Goal: Information Seeking & Learning: Learn about a topic

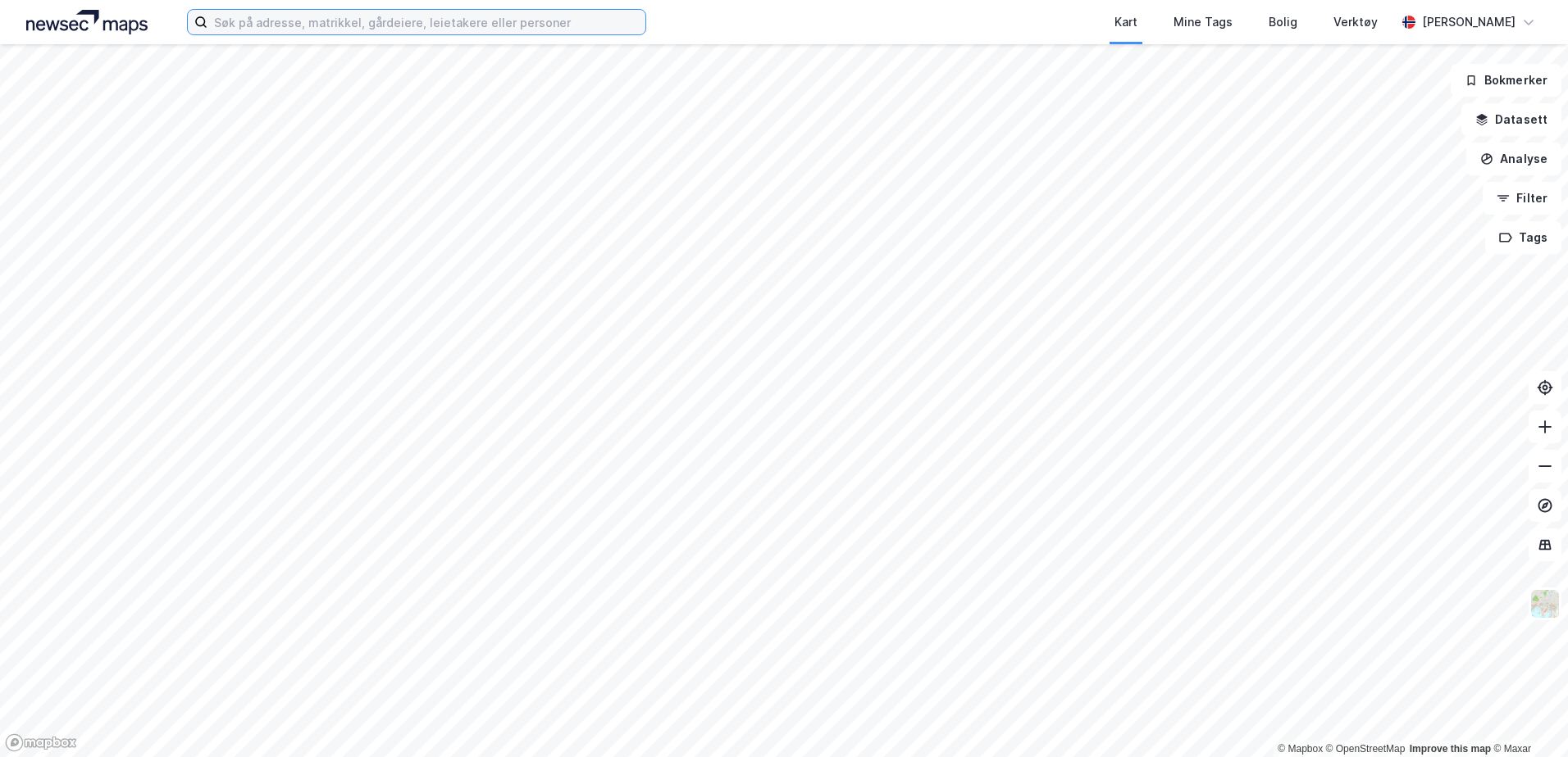
click at [492, 20] on input at bounding box center [426, 22] width 438 height 25
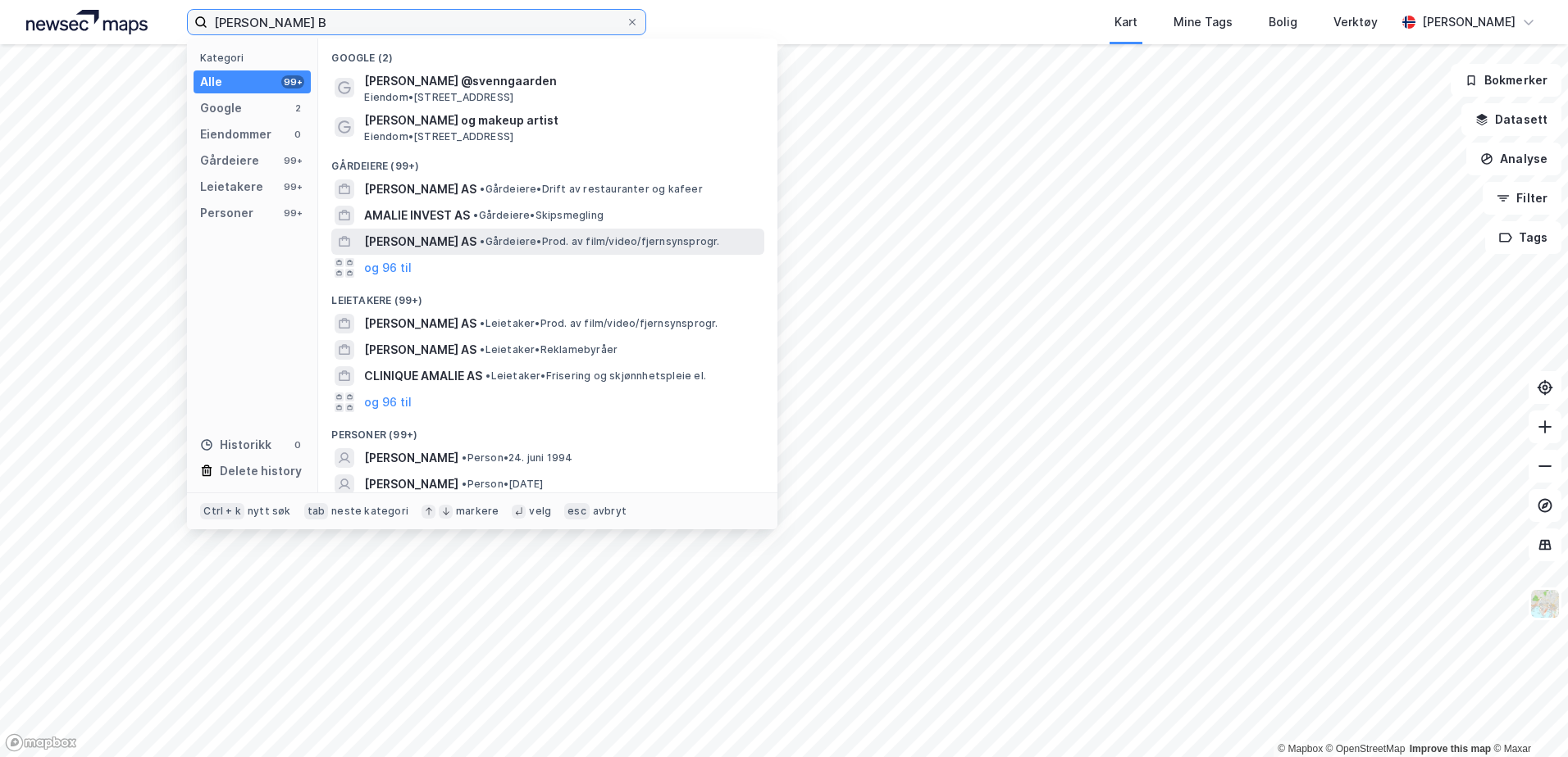
scroll to position [57, 0]
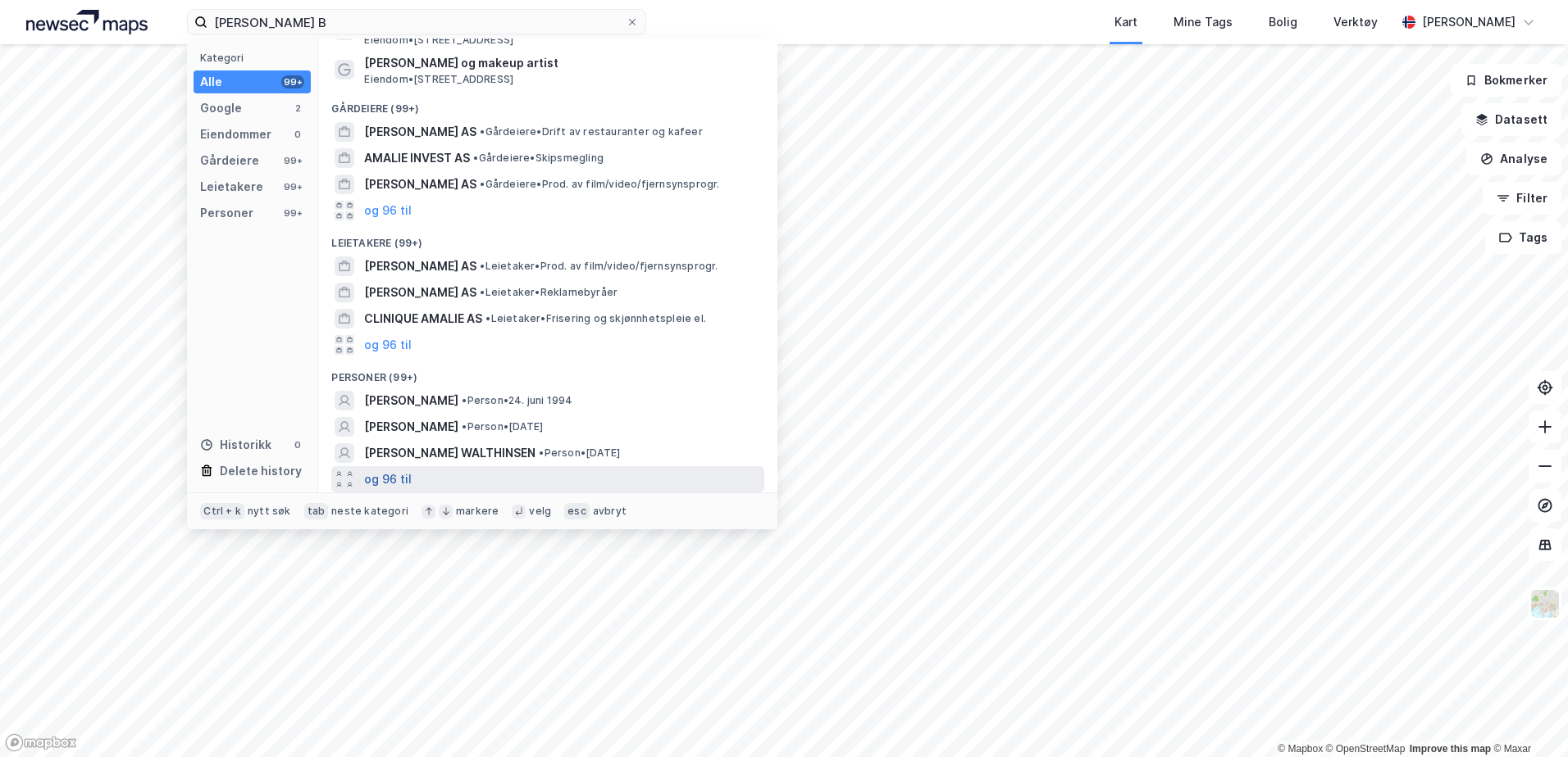
click at [403, 483] on button "og 96 til" at bounding box center [388, 479] width 47 height 19
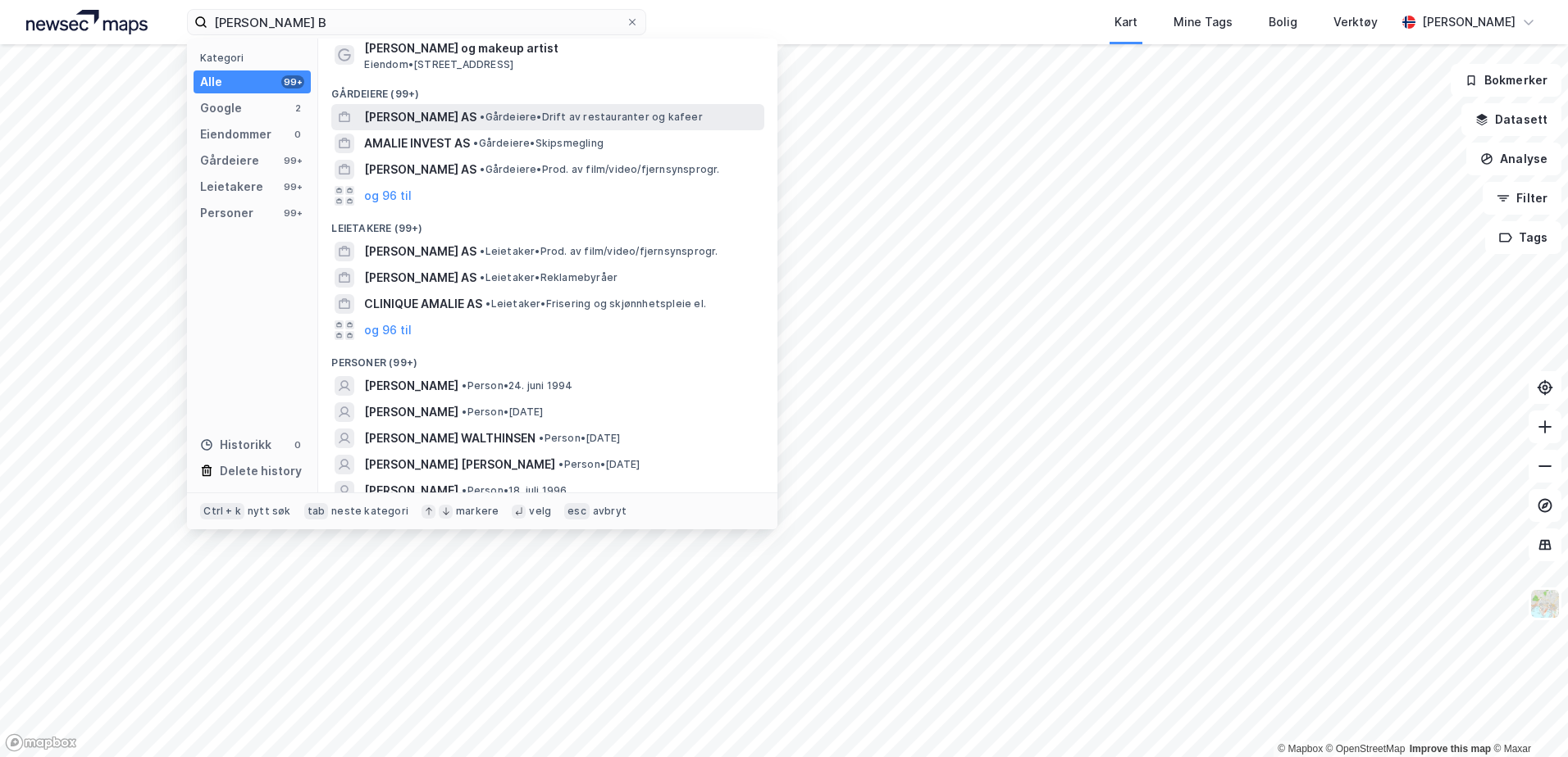
scroll to position [0, 0]
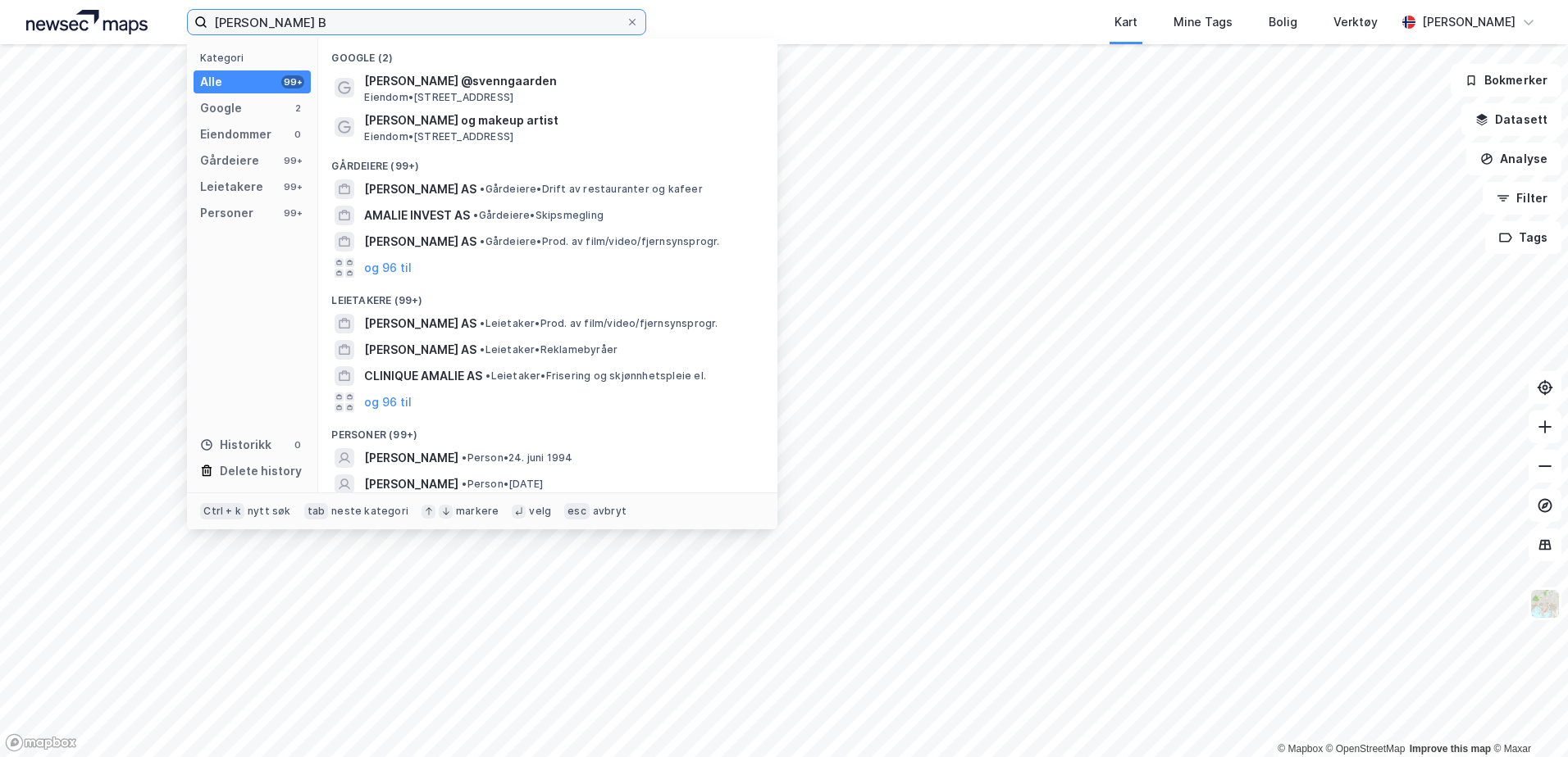
click at [378, 24] on input "[PERSON_NAME] B" at bounding box center [416, 22] width 418 height 25
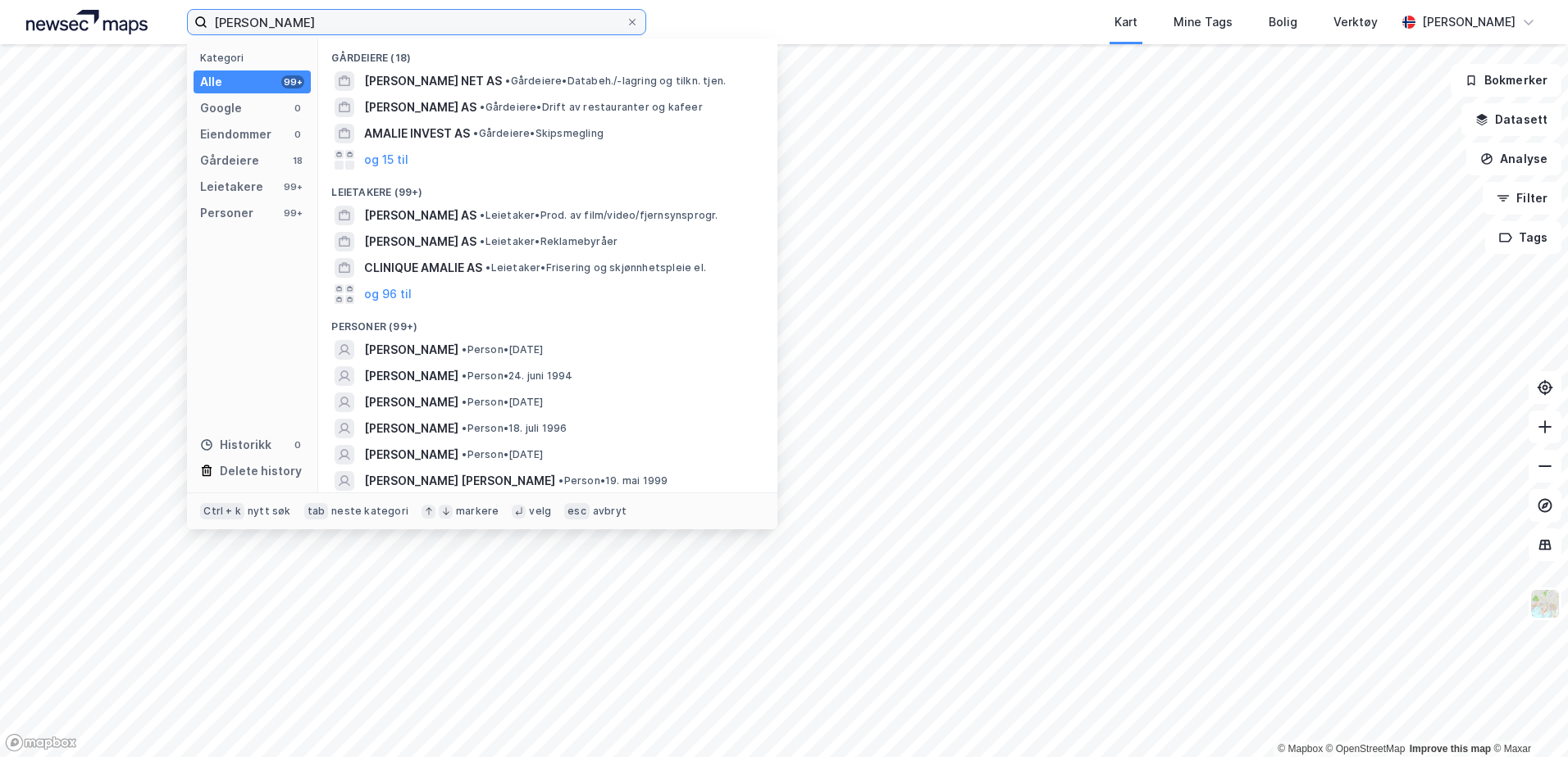
drag, startPoint x: 468, startPoint y: 24, endPoint x: 144, endPoint y: 29, distance: 324.0
click at [144, 29] on div "[PERSON_NAME] Kategori Alle 99+ Google 0 Eiendommer 0 Gårdeiere 18 Leietakere 9…" at bounding box center [784, 22] width 1568 height 44
type input "M"
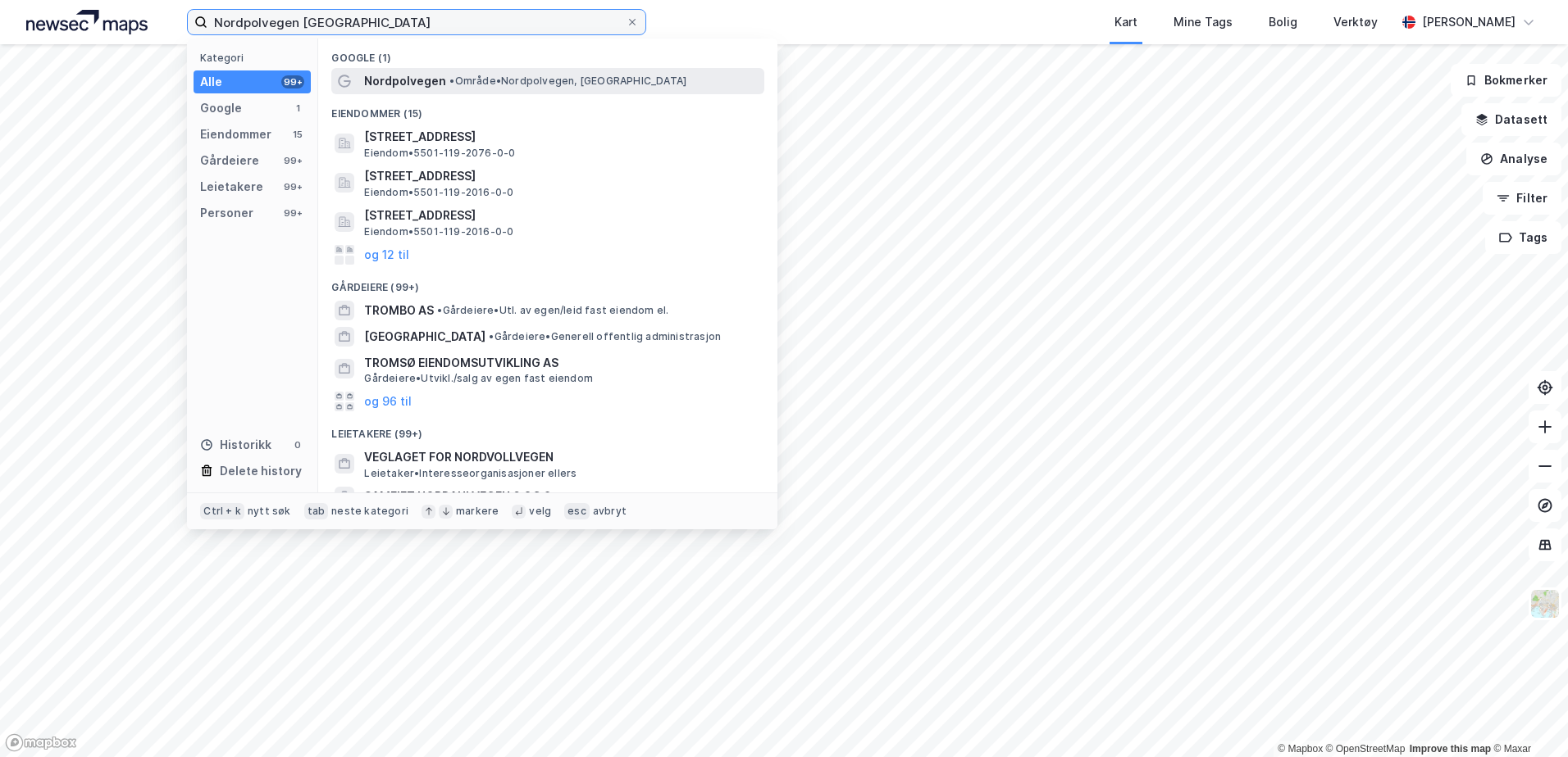
type input "Nordpolvegen [GEOGRAPHIC_DATA]"
click at [426, 87] on span "Nordpolvegen" at bounding box center [405, 80] width 82 height 19
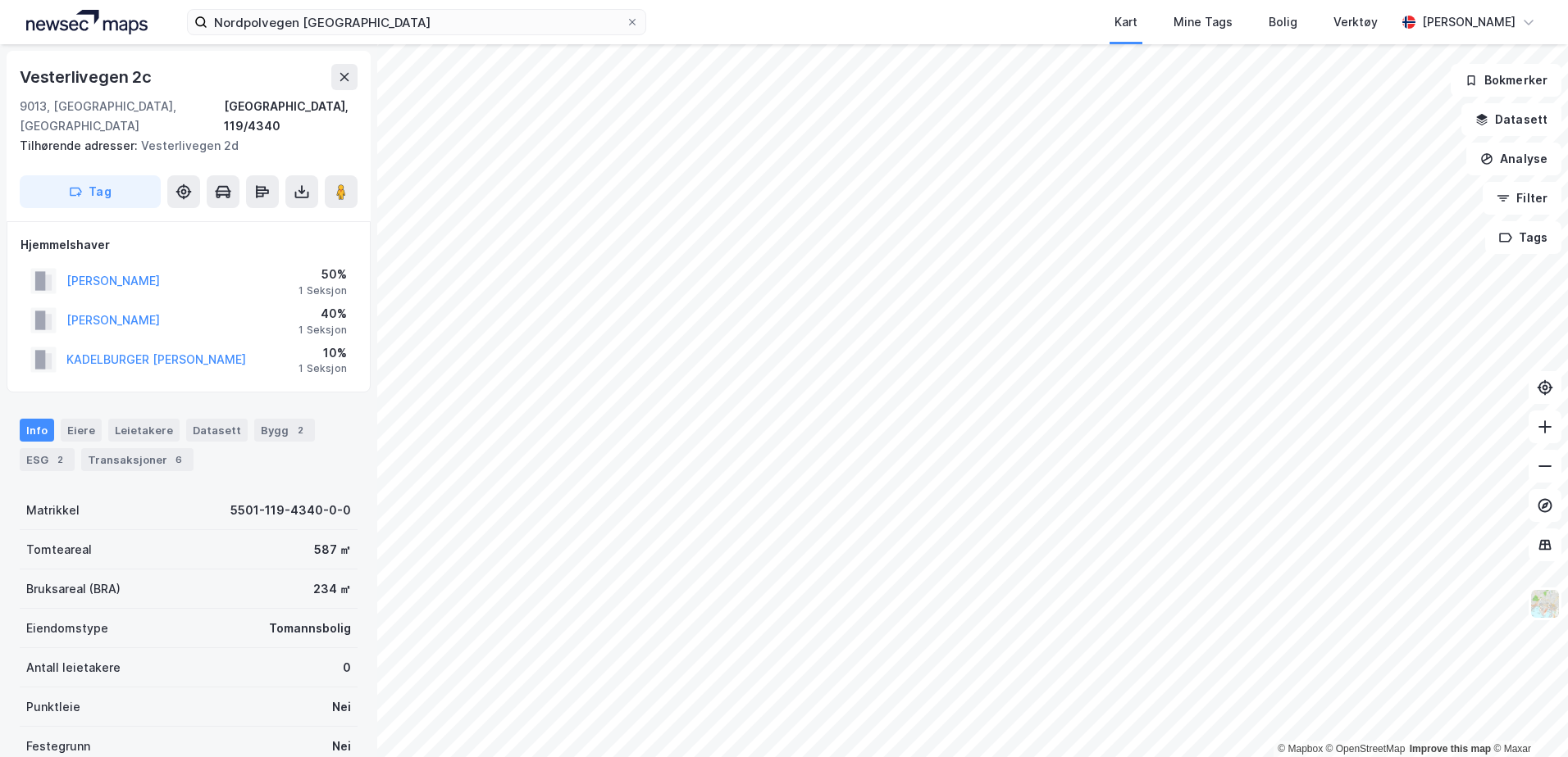
scroll to position [1, 0]
click at [180, 448] on div "Transaksjoner 6" at bounding box center [137, 459] width 112 height 23
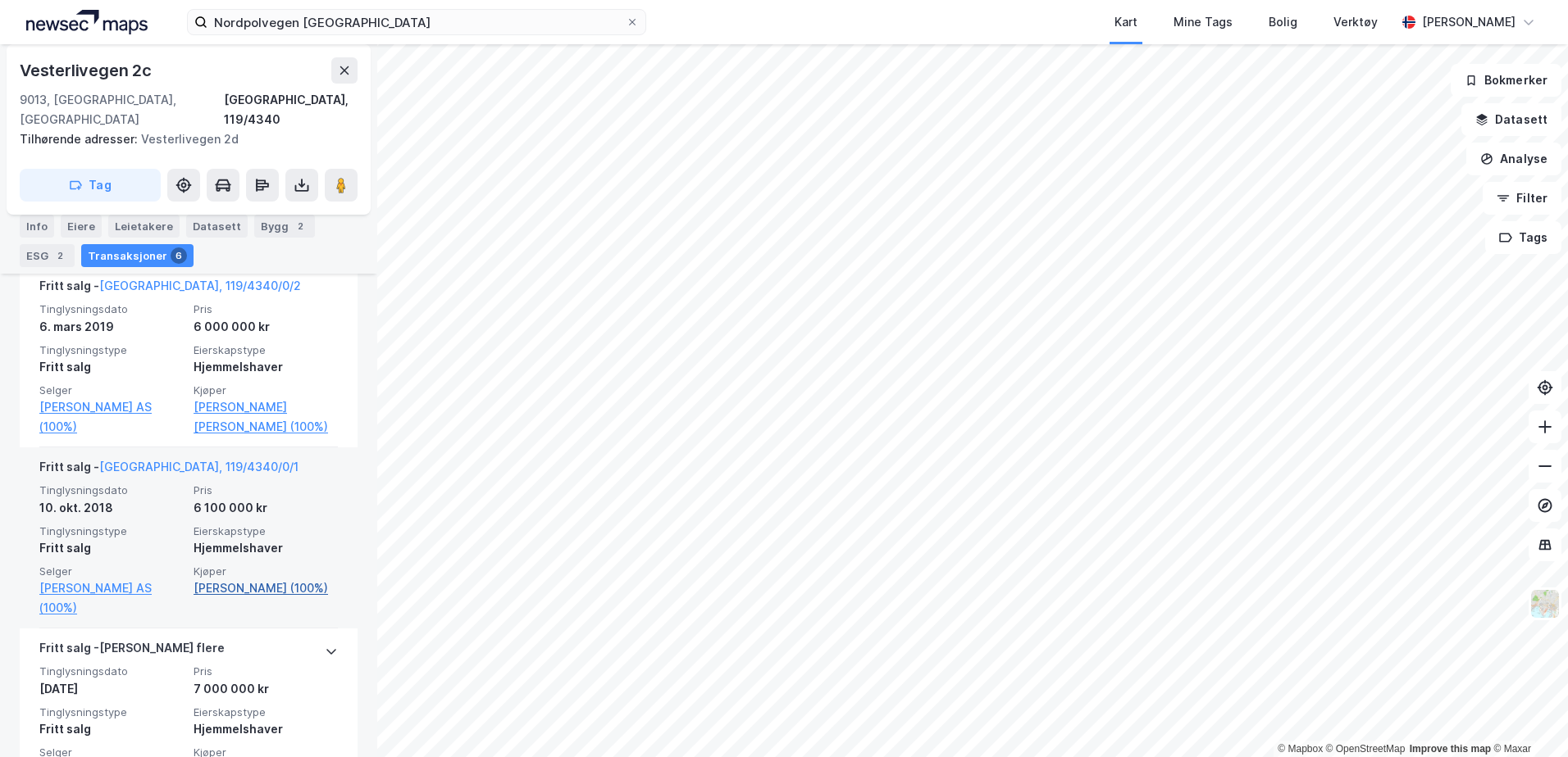
scroll to position [1206, 0]
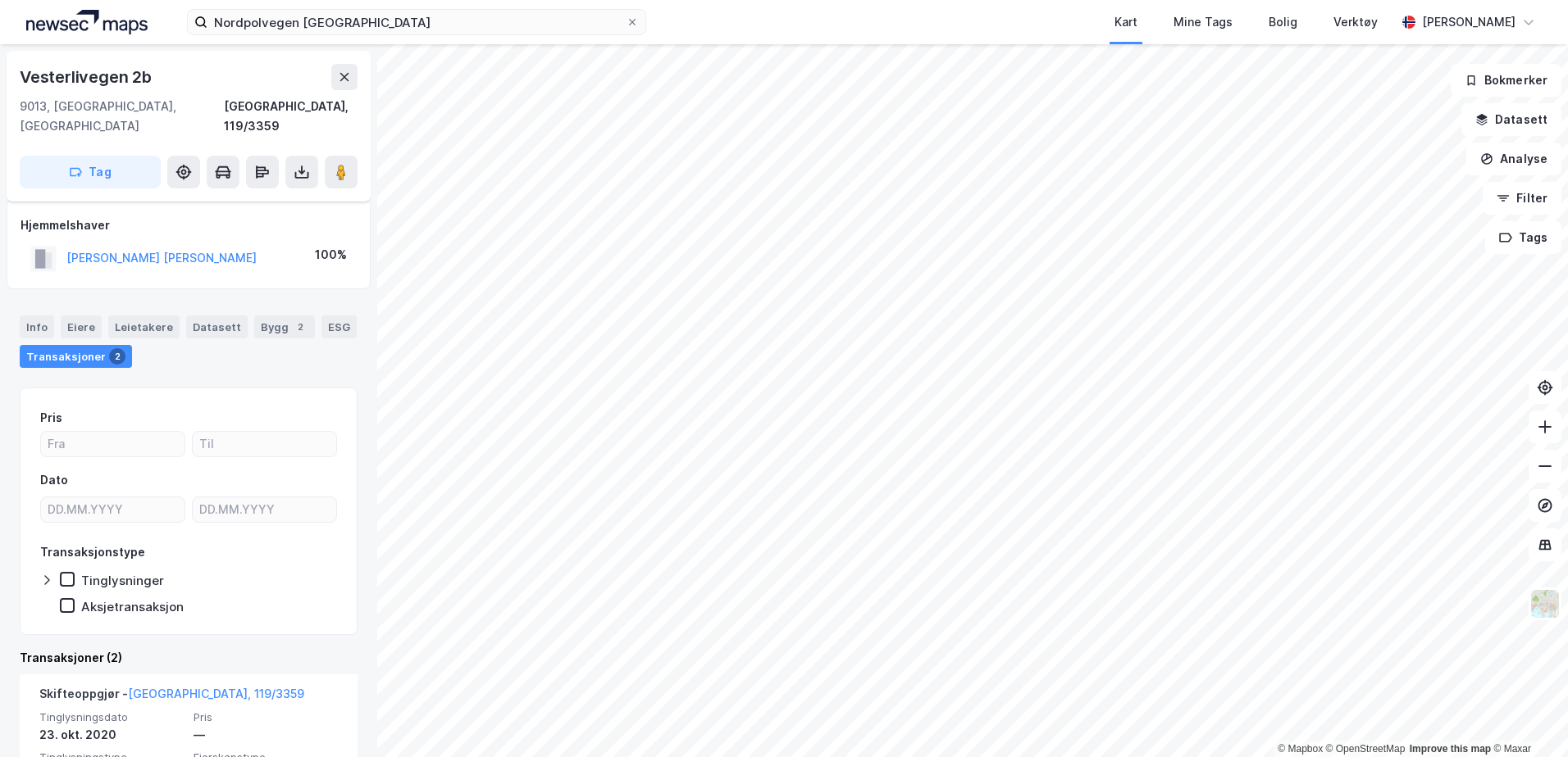
scroll to position [82, 0]
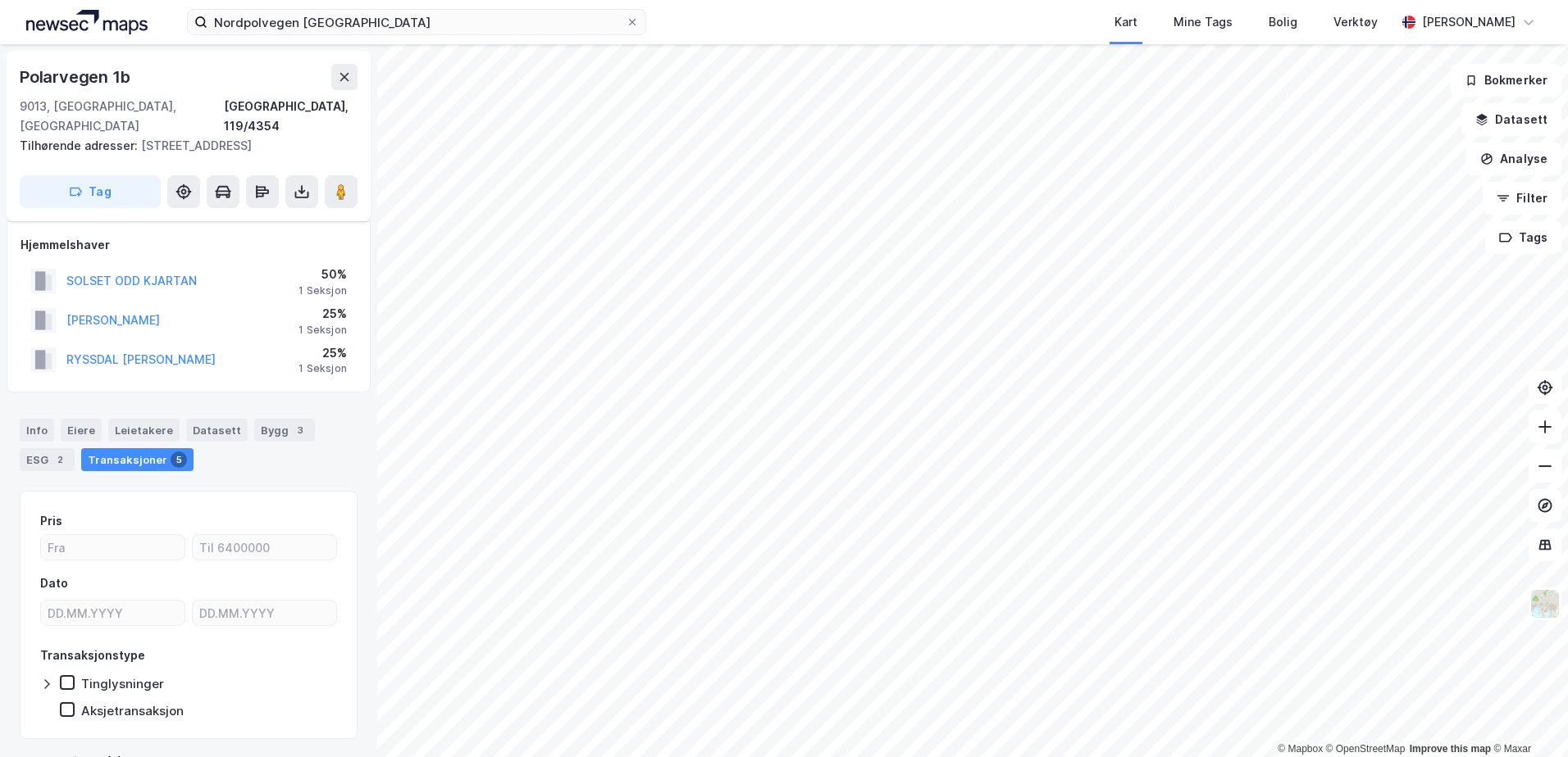
scroll to position [21, 0]
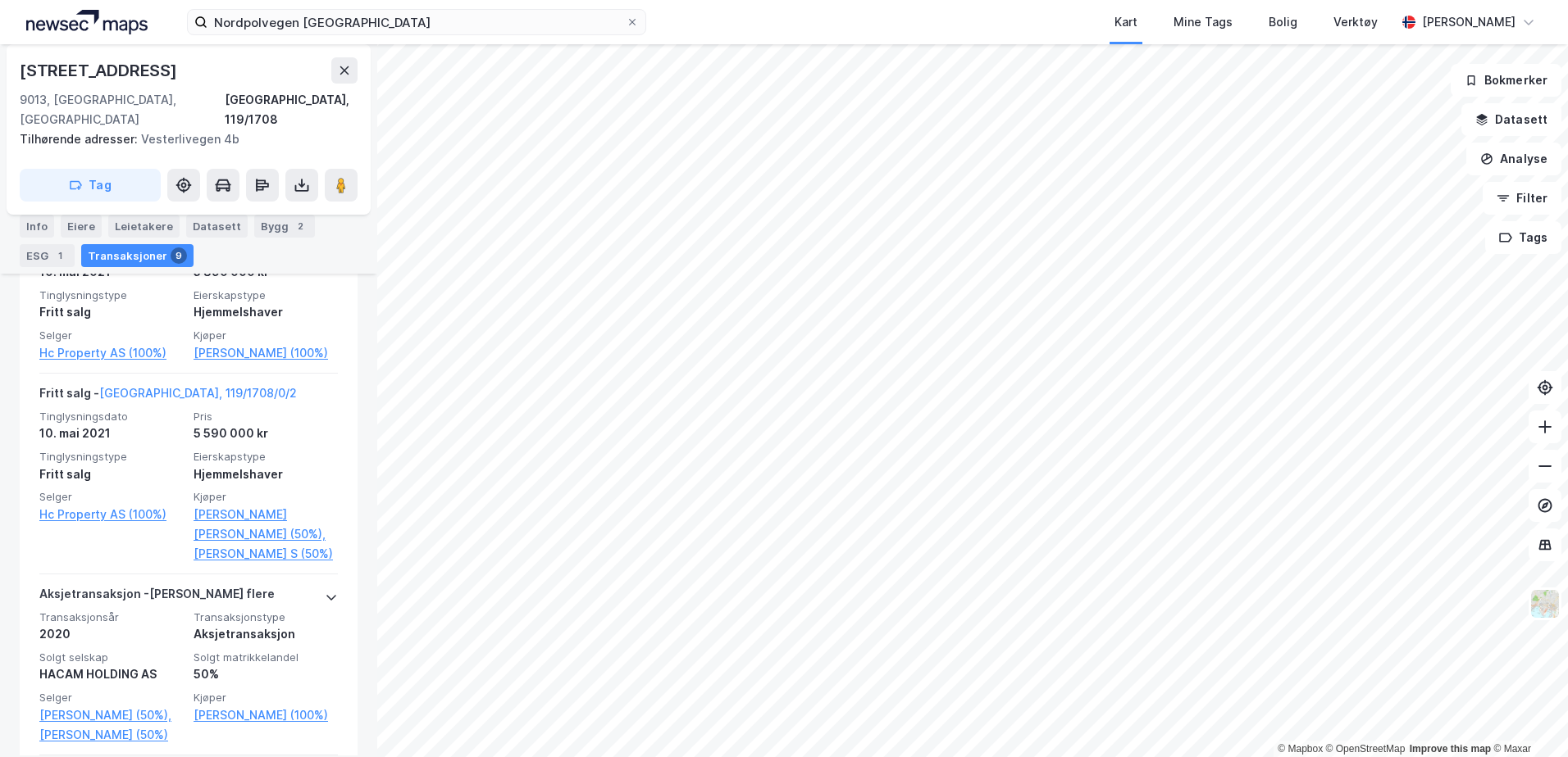
scroll to position [574, 0]
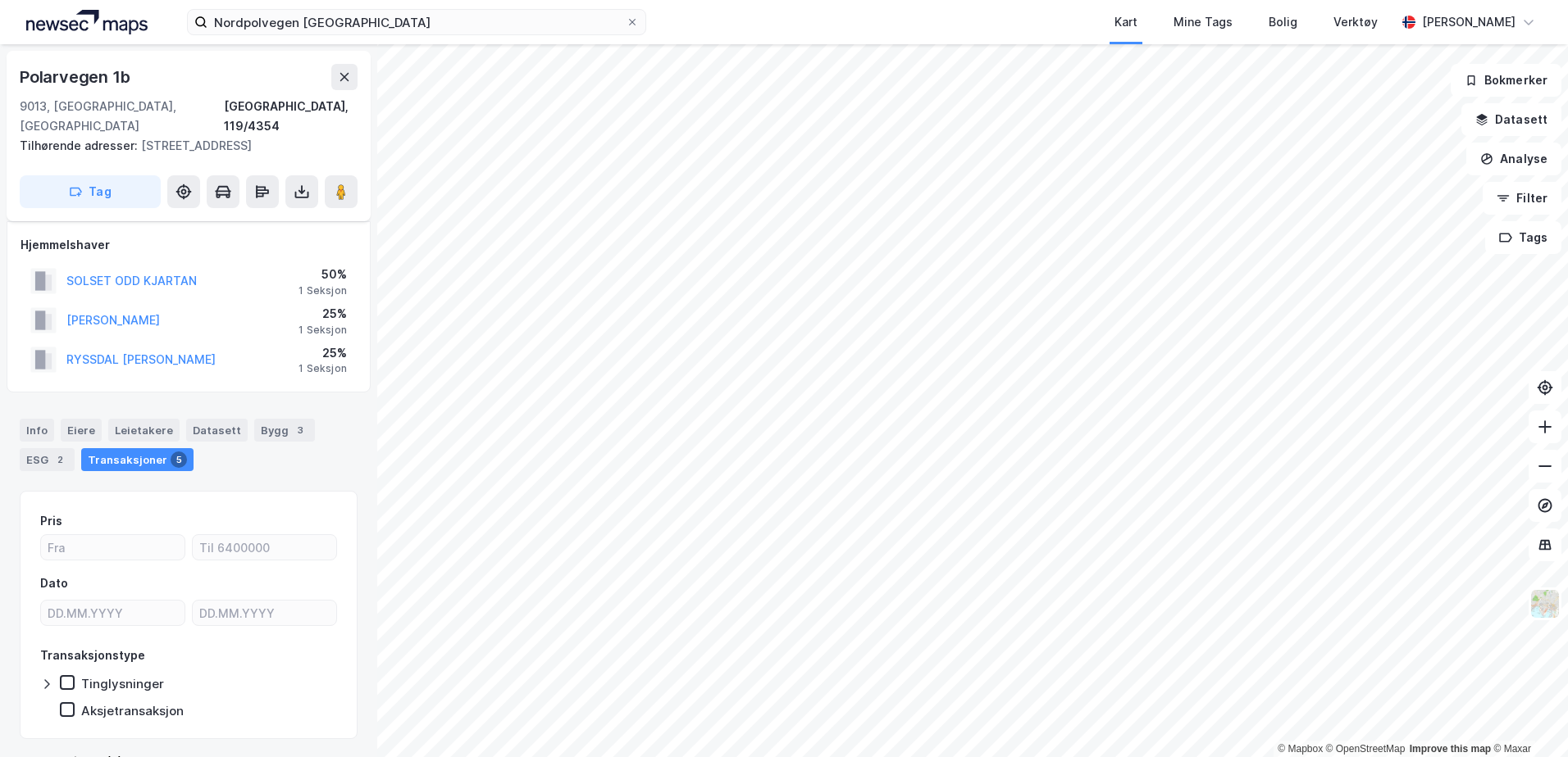
scroll to position [21, 0]
